Goal: Task Accomplishment & Management: Complete application form

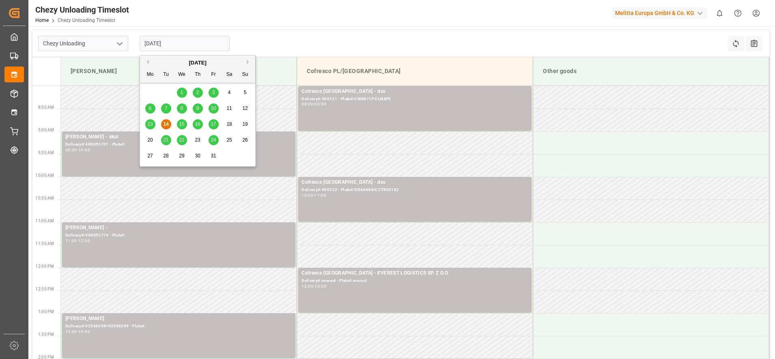
click at [171, 41] on input "[DATE]" at bounding box center [185, 43] width 90 height 15
click at [182, 124] on span "15" at bounding box center [181, 124] width 5 height 6
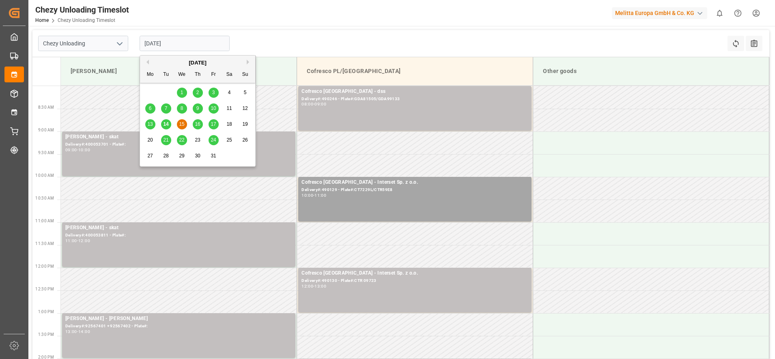
click at [164, 50] on input "[DATE]" at bounding box center [185, 43] width 90 height 15
click at [198, 124] on span "16" at bounding box center [197, 124] width 5 height 6
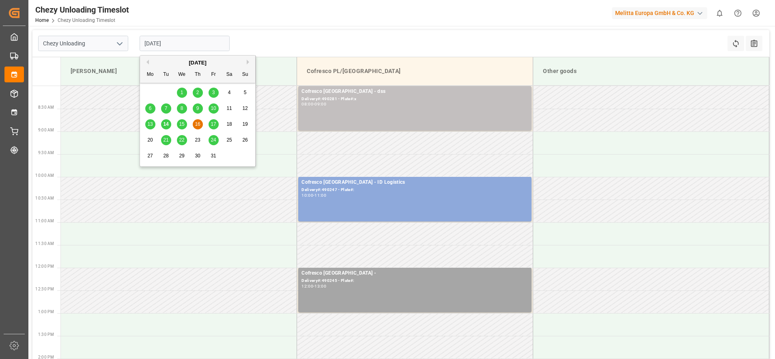
click at [195, 44] on input "[DATE]" at bounding box center [185, 43] width 90 height 15
click at [213, 124] on span "17" at bounding box center [213, 124] width 5 height 6
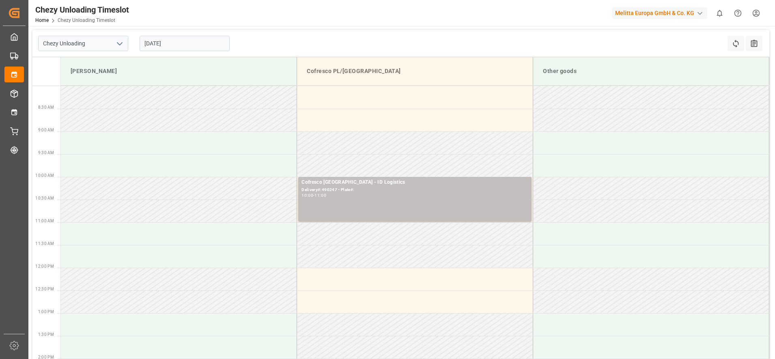
click at [196, 32] on div "[DATE]" at bounding box center [184, 43] width 101 height 27
click at [194, 42] on input "[DATE]" at bounding box center [185, 43] width 90 height 15
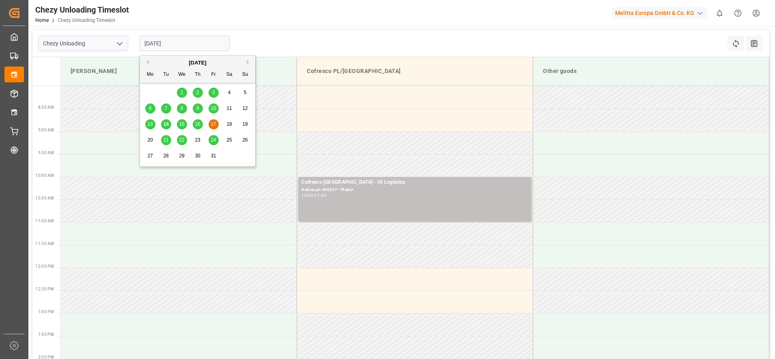
click at [182, 140] on span "22" at bounding box center [181, 140] width 5 height 6
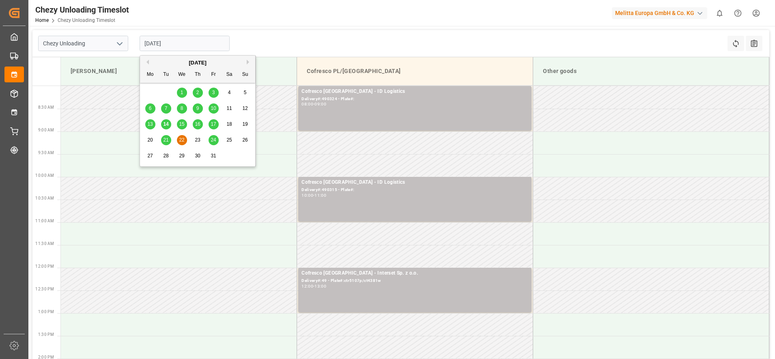
drag, startPoint x: 158, startPoint y: 47, endPoint x: 161, endPoint y: 93, distance: 45.5
click at [158, 52] on div "[DATE]" at bounding box center [184, 43] width 101 height 27
click at [164, 141] on span "21" at bounding box center [165, 140] width 5 height 6
type input "[DATE]"
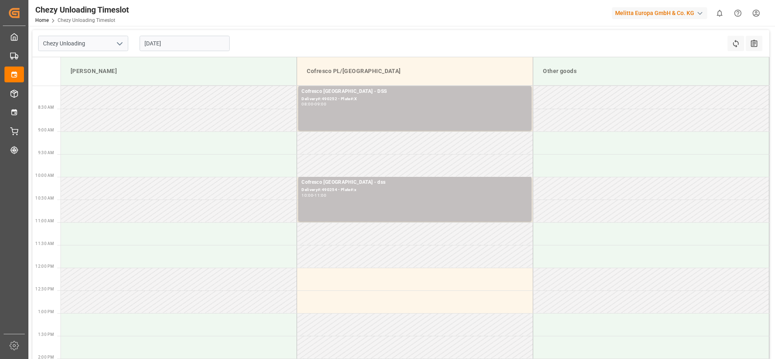
click at [124, 43] on icon "open menu" at bounding box center [120, 44] width 10 height 10
click at [109, 74] on div "Inbound AT" at bounding box center [83, 80] width 89 height 18
type input "Inbound AT"
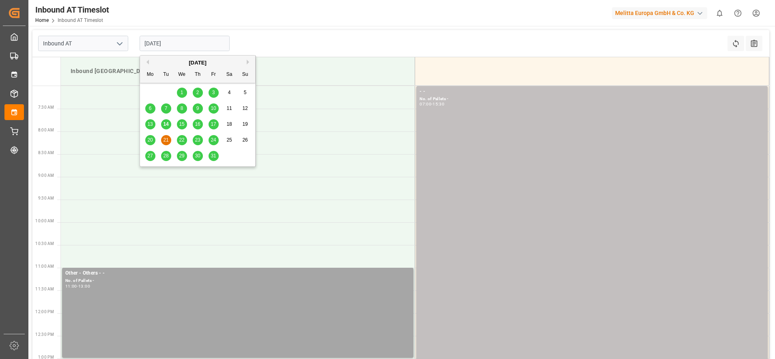
click at [183, 44] on input "[DATE]" at bounding box center [185, 43] width 90 height 15
click at [183, 127] on span "15" at bounding box center [181, 124] width 5 height 6
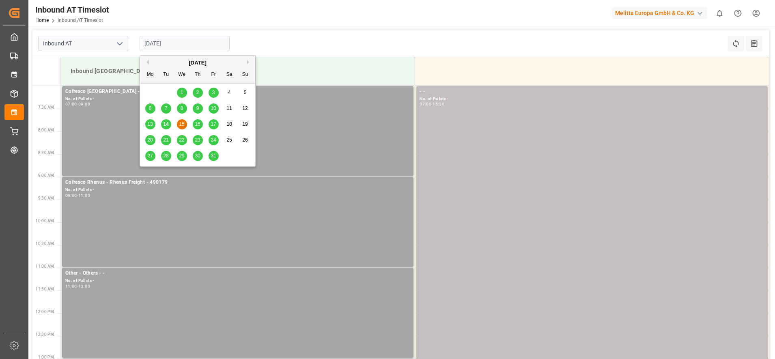
click at [171, 46] on input "[DATE]" at bounding box center [185, 43] width 90 height 15
click at [197, 125] on span "16" at bounding box center [197, 124] width 5 height 6
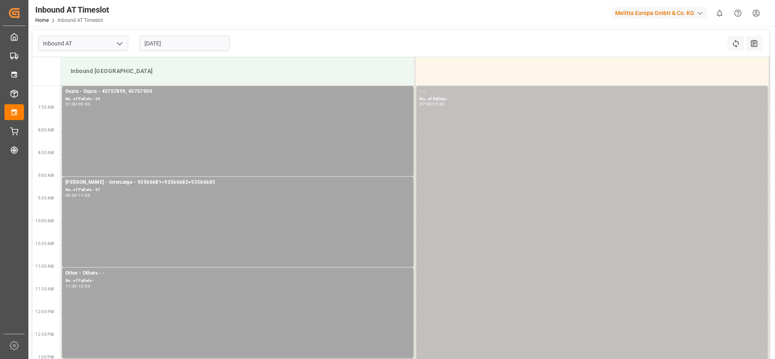
drag, startPoint x: 171, startPoint y: 45, endPoint x: 172, endPoint y: 51, distance: 5.8
click at [172, 47] on input "[DATE]" at bounding box center [185, 43] width 90 height 15
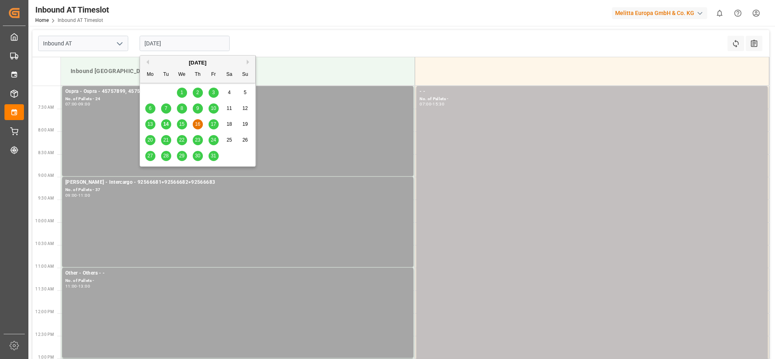
click at [210, 125] on div "17" at bounding box center [214, 125] width 10 height 10
drag, startPoint x: 183, startPoint y: 44, endPoint x: 164, endPoint y: 96, distance: 55.1
click at [177, 58] on body "Created by potrace 1.15, written by [PERSON_NAME] [DATE]-[DATE] Created by potr…" at bounding box center [387, 179] width 775 height 359
click at [150, 142] on span "20" at bounding box center [149, 140] width 5 height 6
type input "[DATE]"
